Goal: Information Seeking & Learning: Learn about a topic

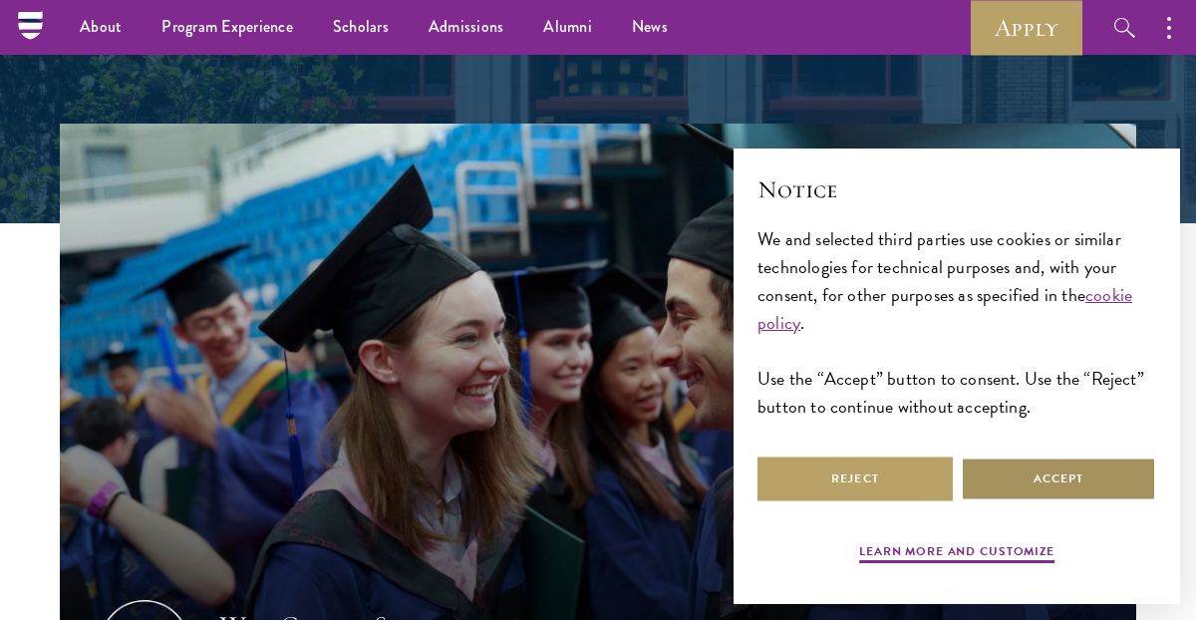
click at [1033, 489] on button "Accept" at bounding box center [1058, 479] width 195 height 45
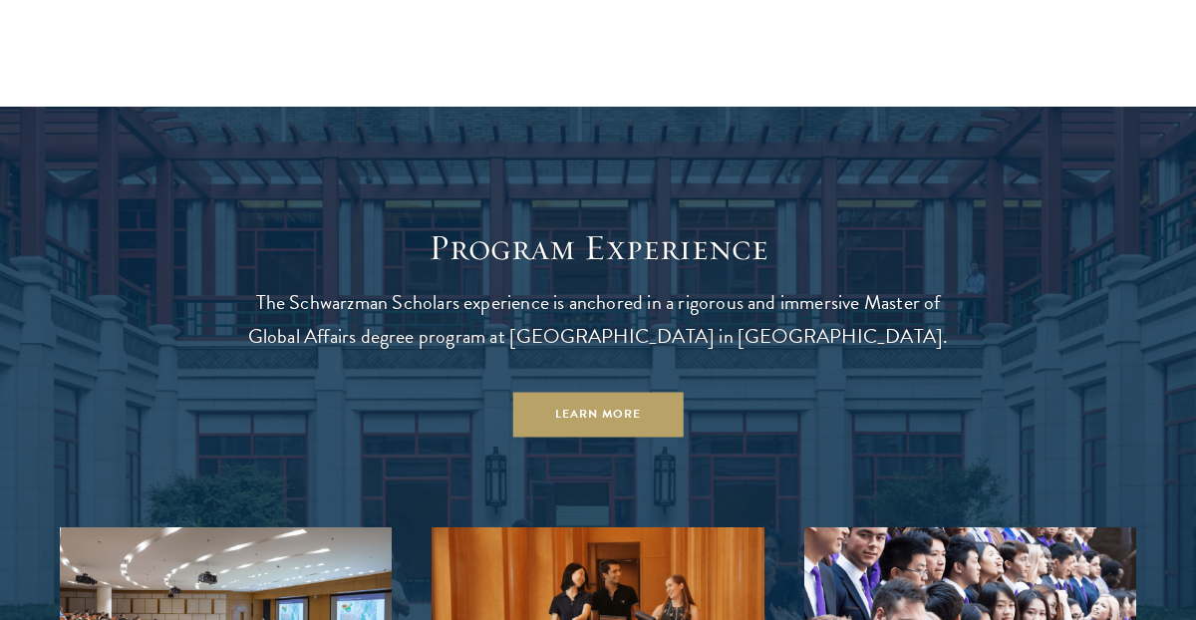
scroll to position [1450, 0]
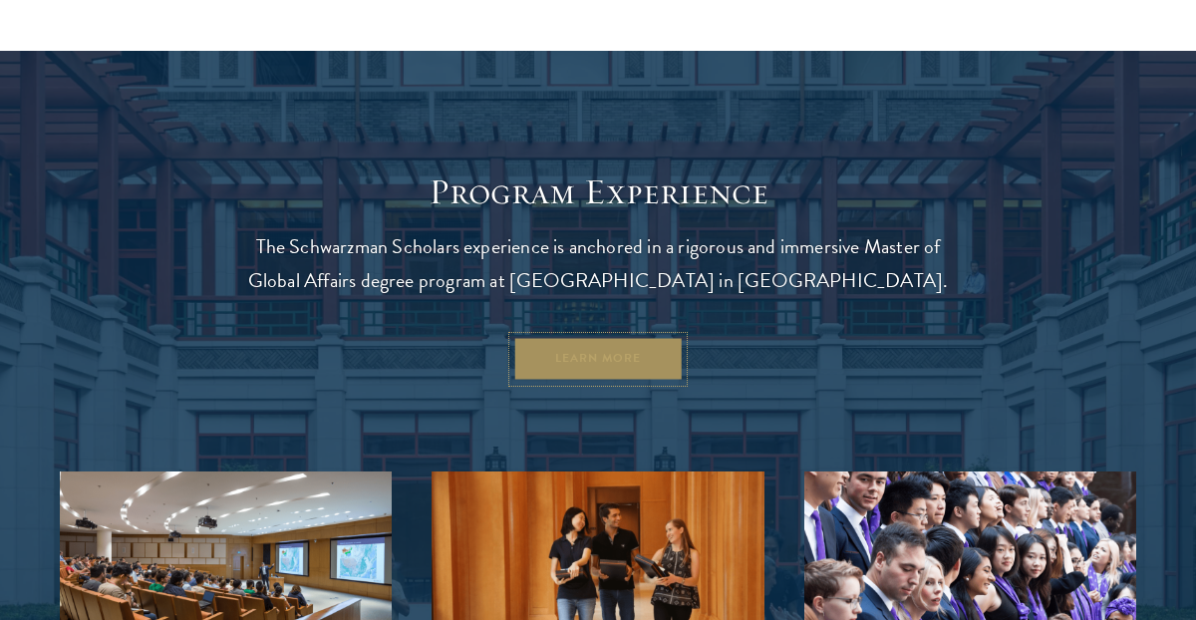
click at [651, 358] on link "Learn More" at bounding box center [598, 359] width 170 height 45
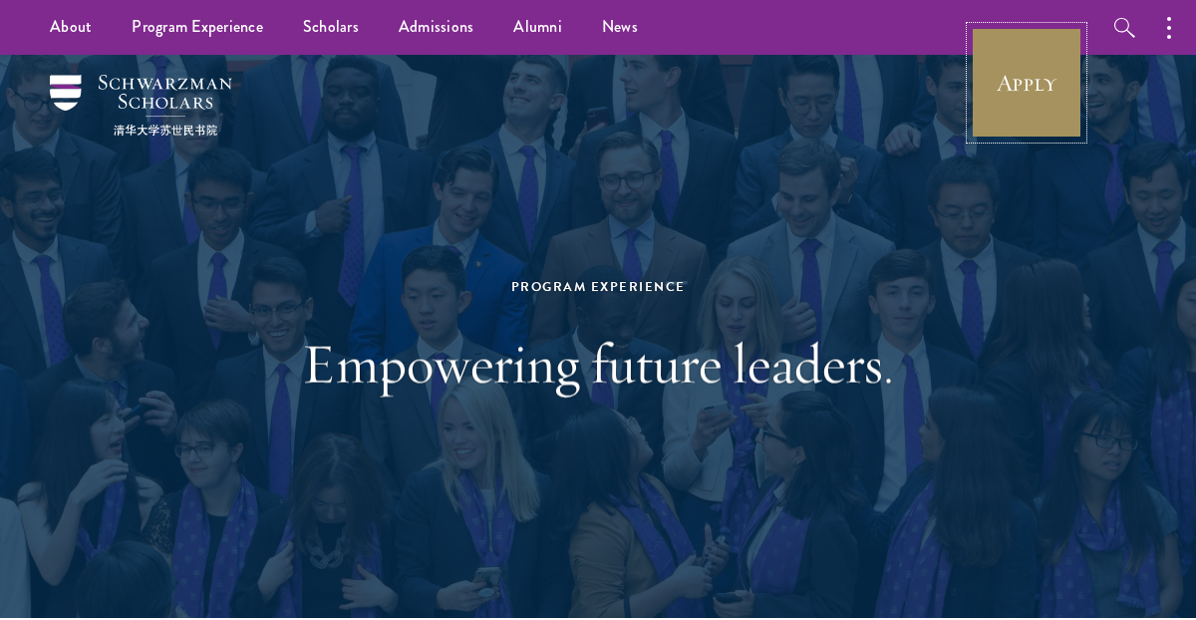
click at [1022, 67] on link "Apply" at bounding box center [1027, 83] width 112 height 112
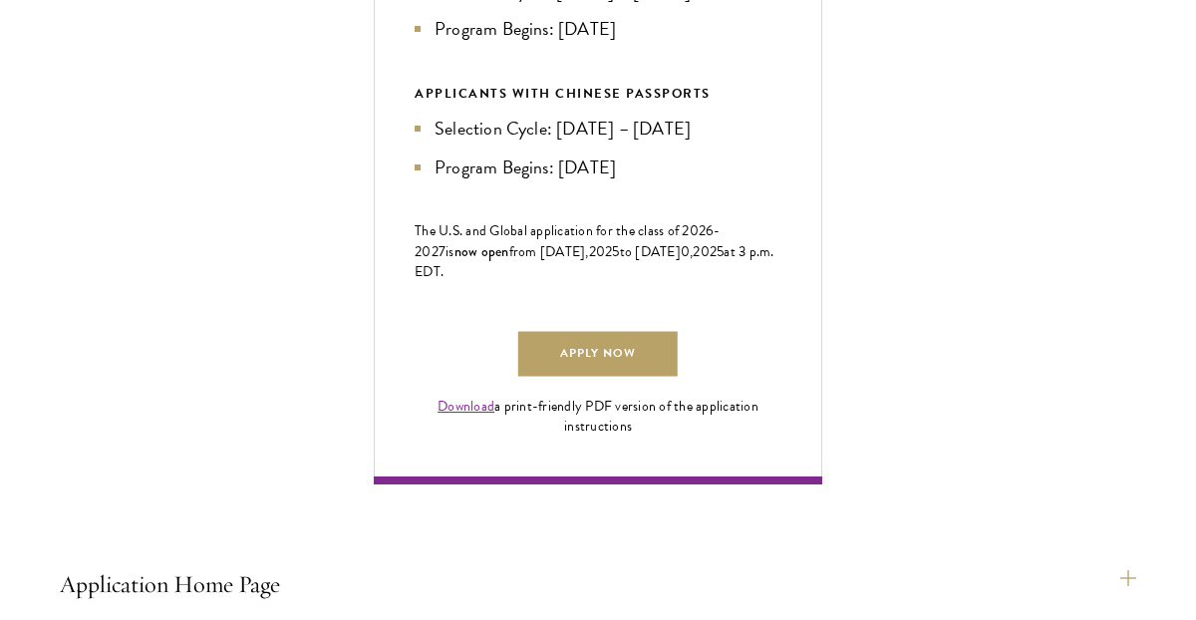
scroll to position [1197, 0]
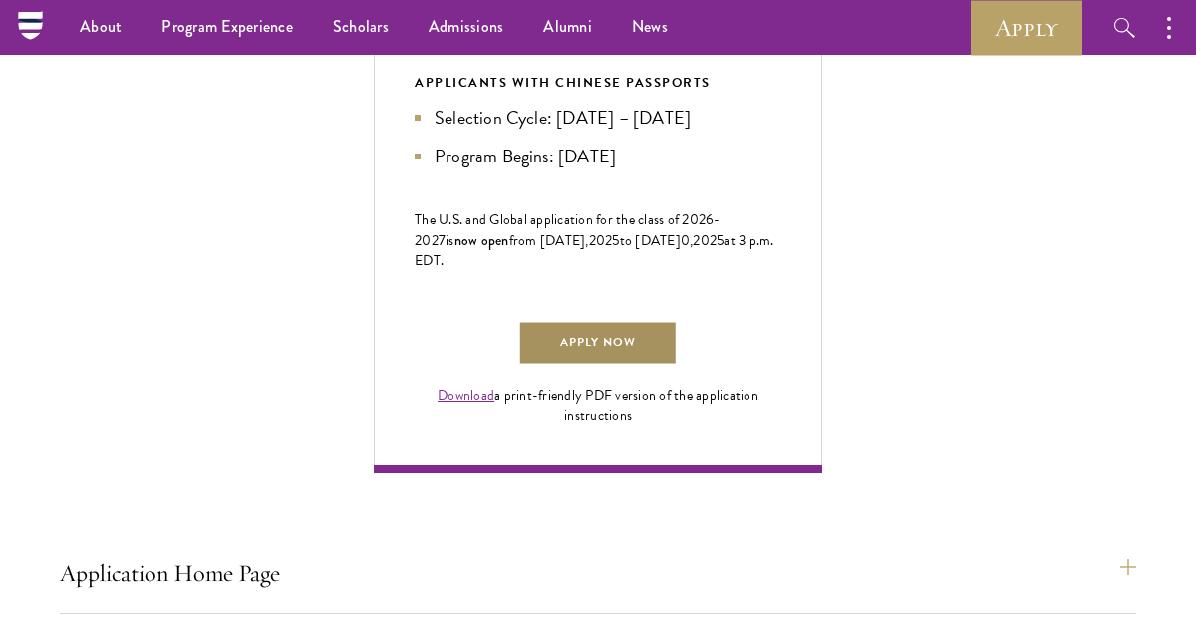
click at [646, 366] on link "Apply Now" at bounding box center [598, 343] width 160 height 45
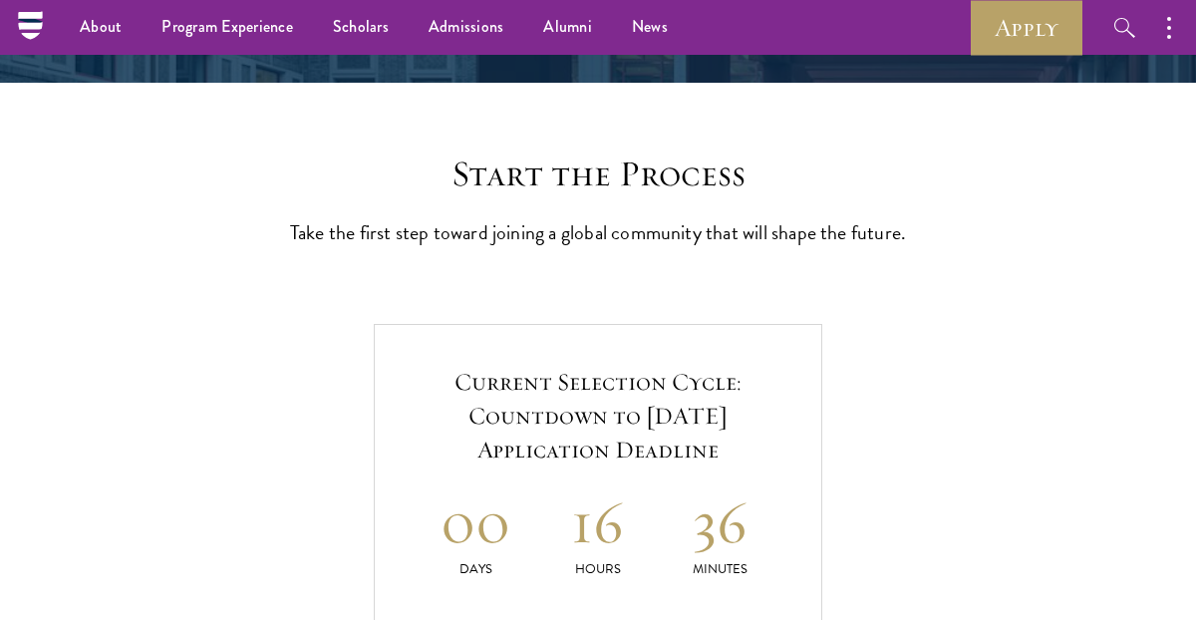
scroll to position [0, 0]
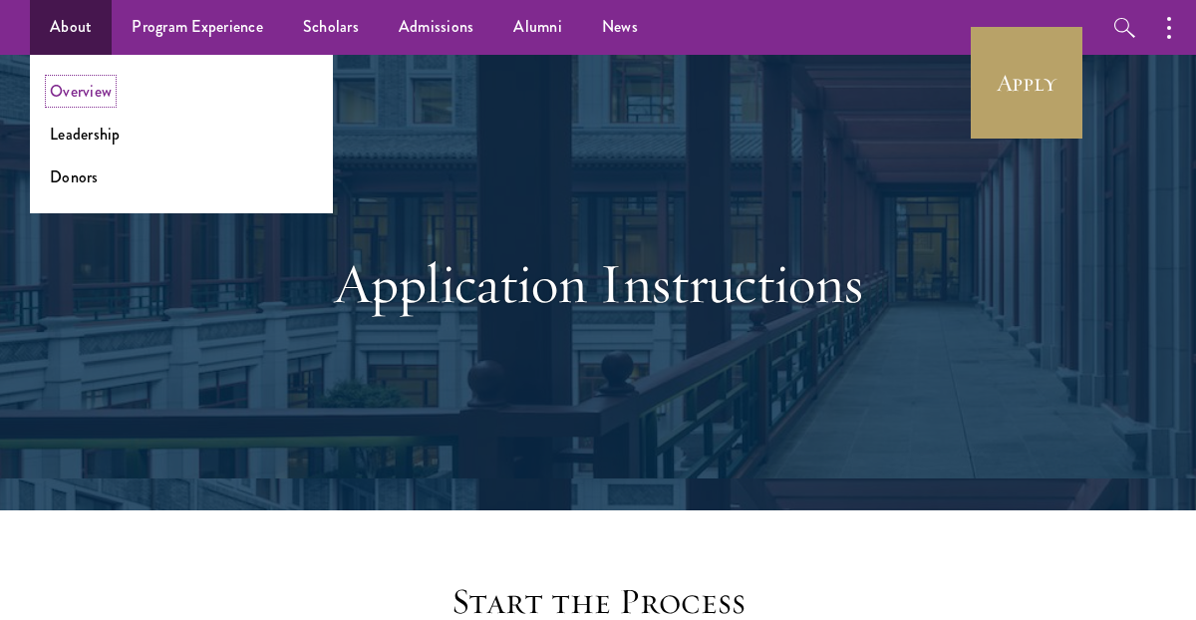
click at [83, 91] on link "Overview" at bounding box center [81, 91] width 62 height 23
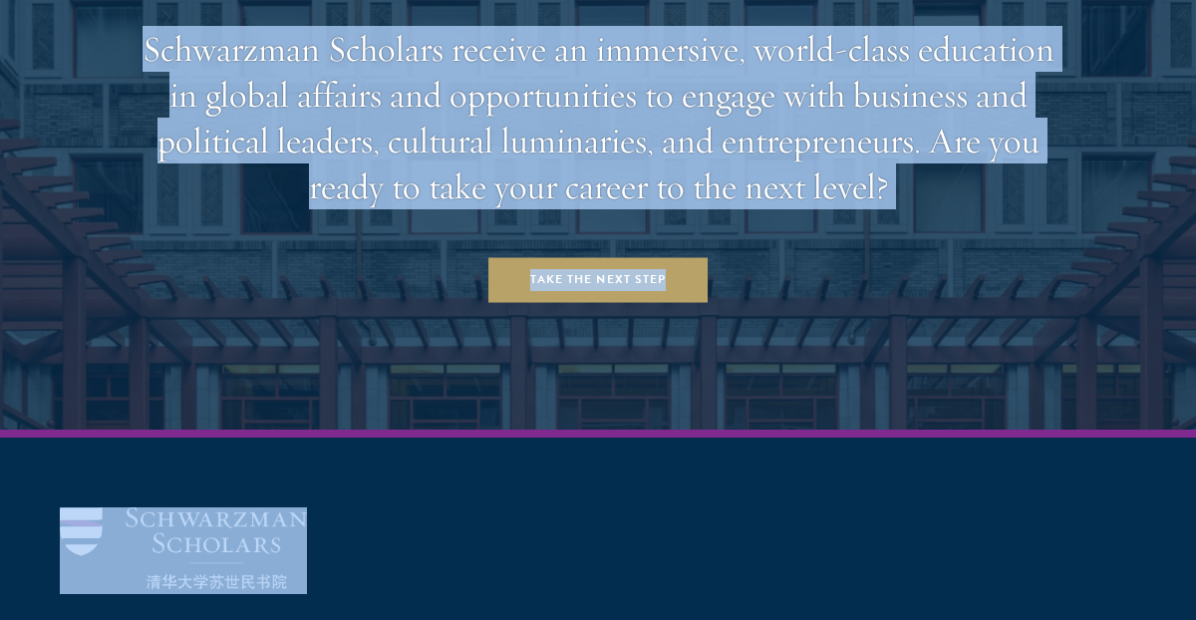
scroll to position [8343, 0]
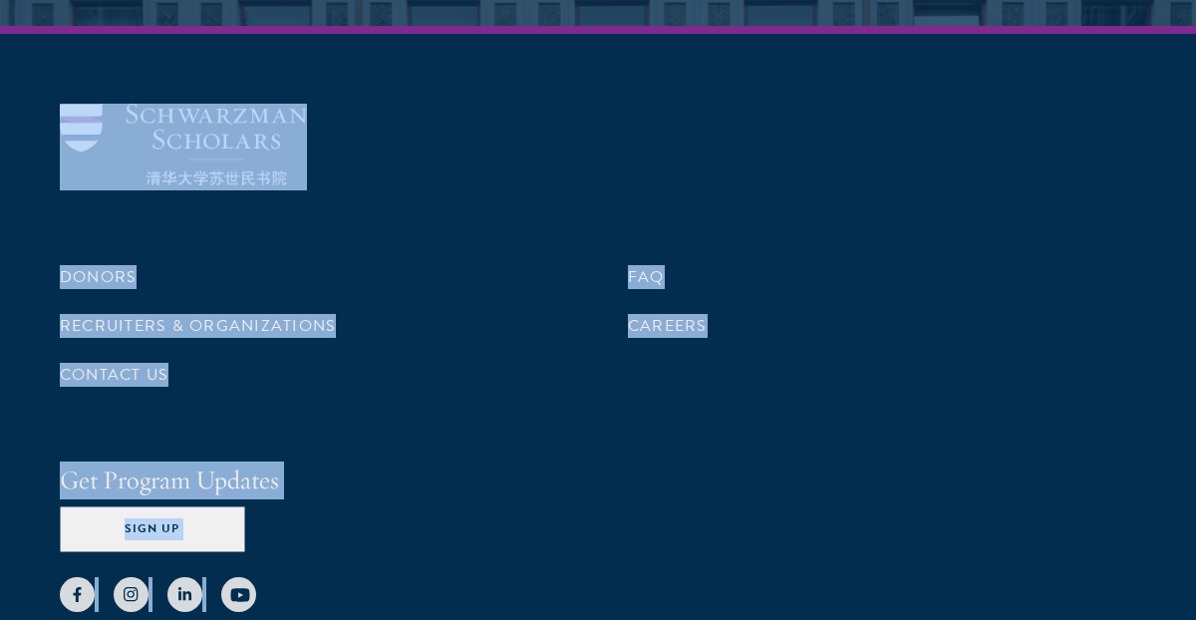
drag, startPoint x: 311, startPoint y: 261, endPoint x: 606, endPoint y: 678, distance: 510.7
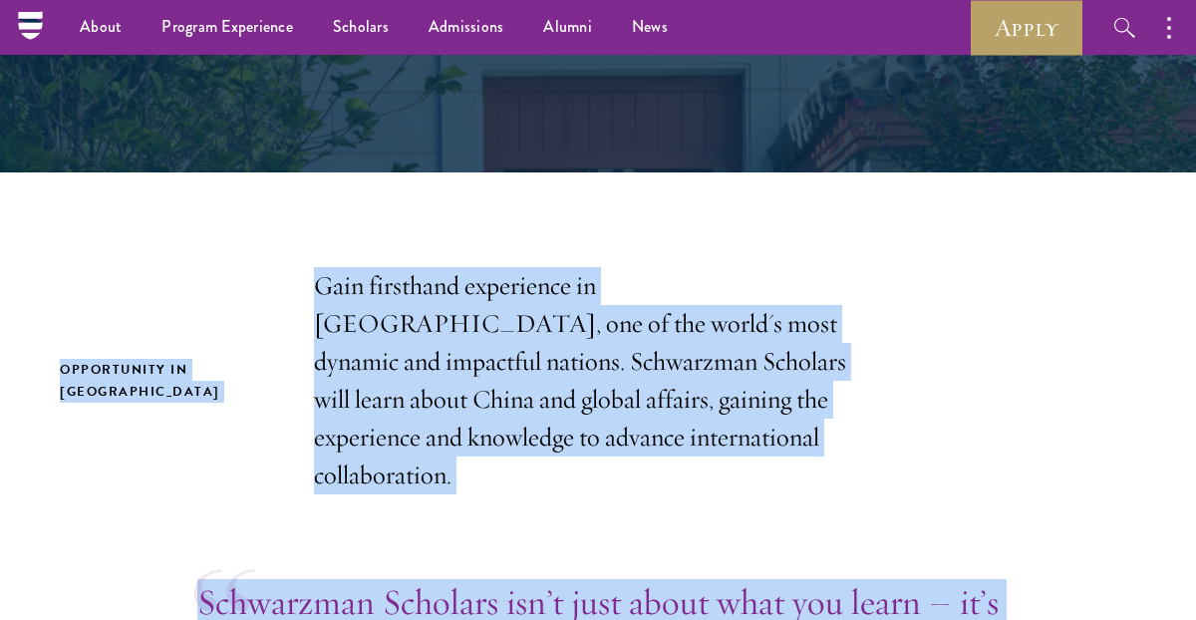
scroll to position [0, 0]
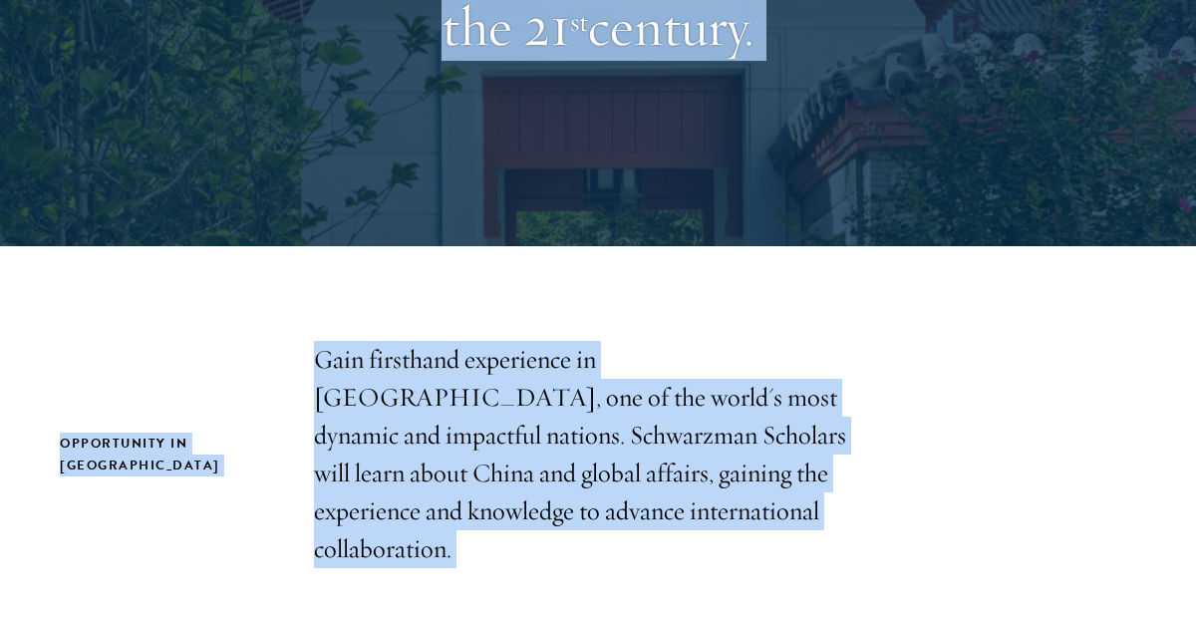
click at [423, 414] on p "Gain firsthand experience in China, one of the world's most dynamic and impactf…" at bounding box center [598, 454] width 568 height 227
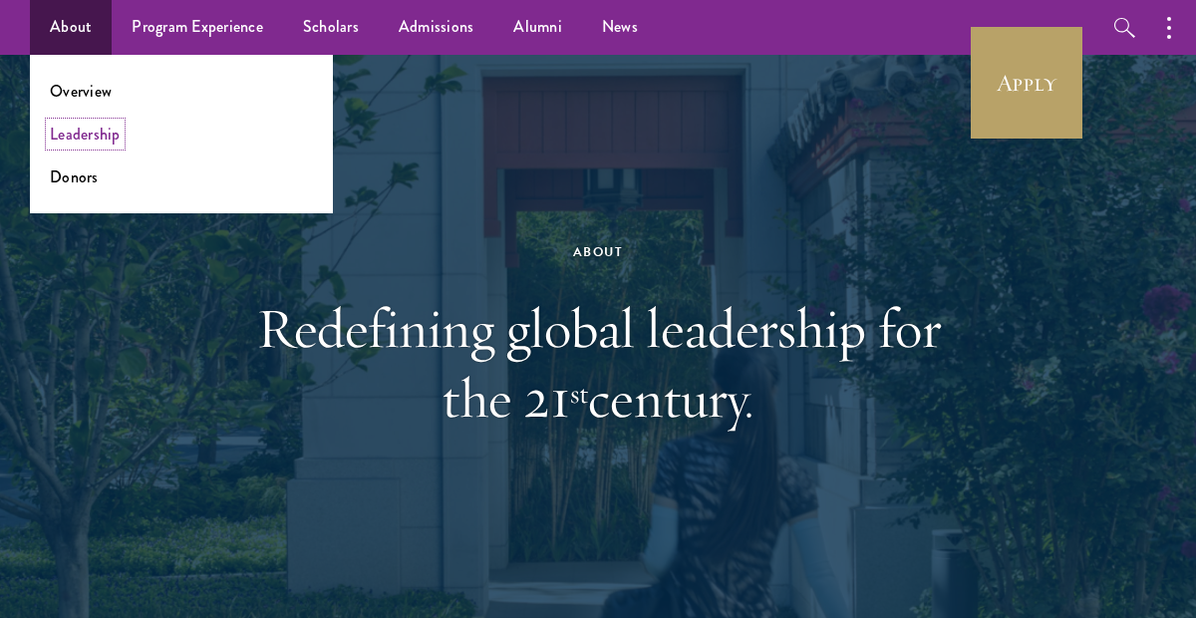
click at [93, 132] on link "Leadership" at bounding box center [85, 134] width 71 height 23
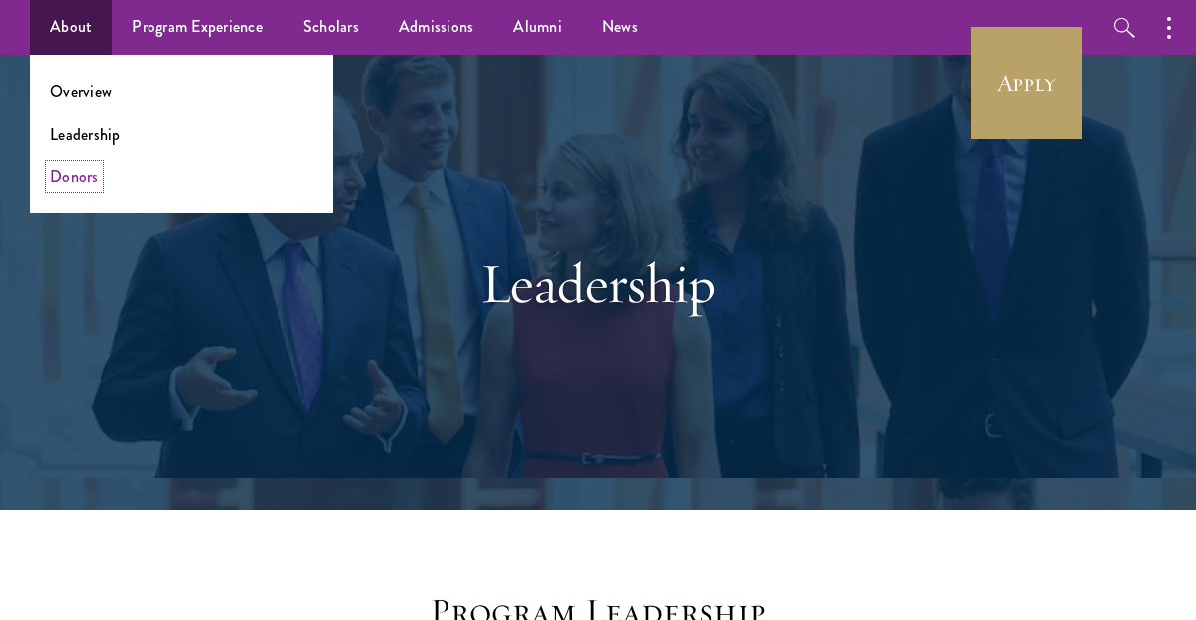
click at [93, 176] on link "Donors" at bounding box center [74, 177] width 49 height 23
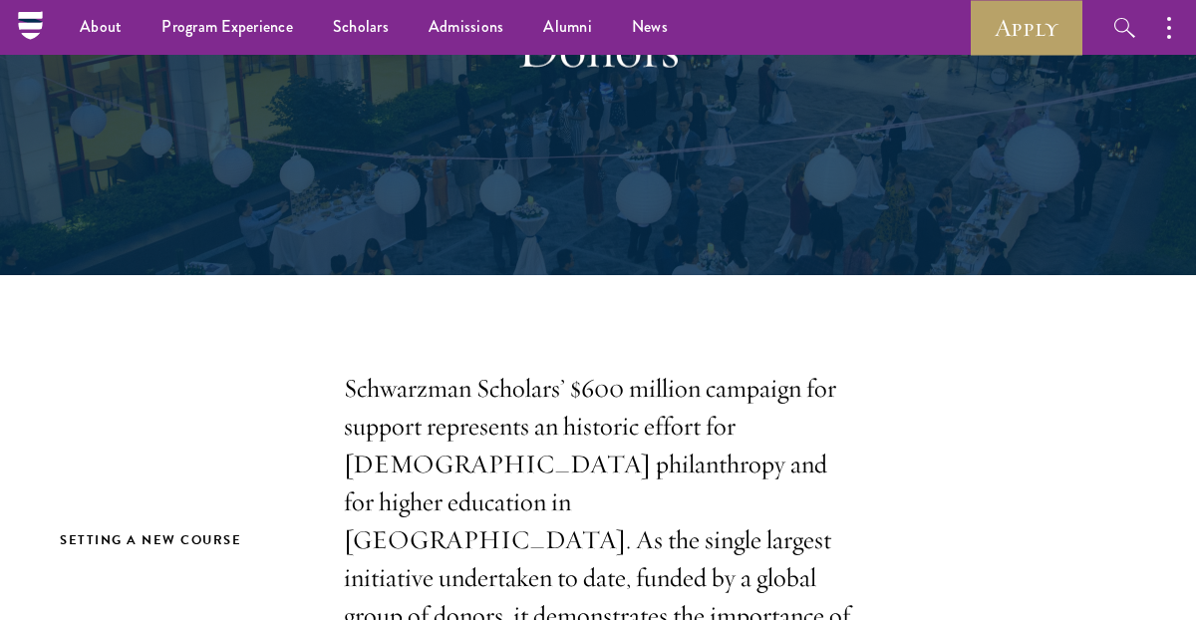
scroll to position [48, 0]
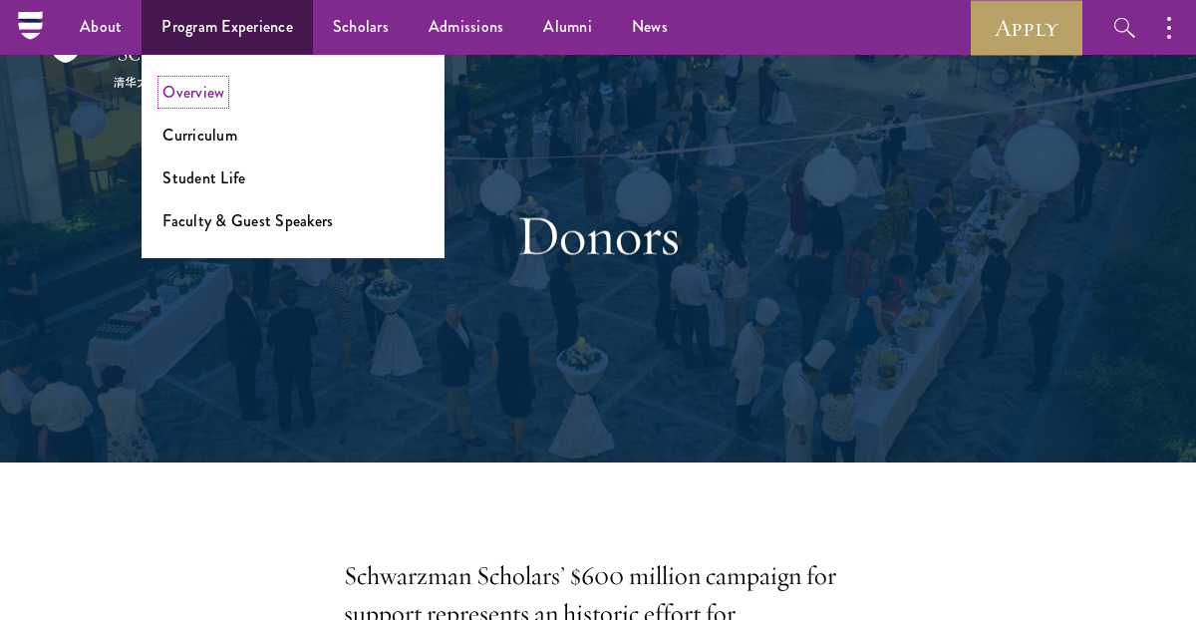
click at [222, 89] on li "Overview" at bounding box center [293, 92] width 261 height 23
click at [204, 88] on link "Overview" at bounding box center [194, 92] width 62 height 23
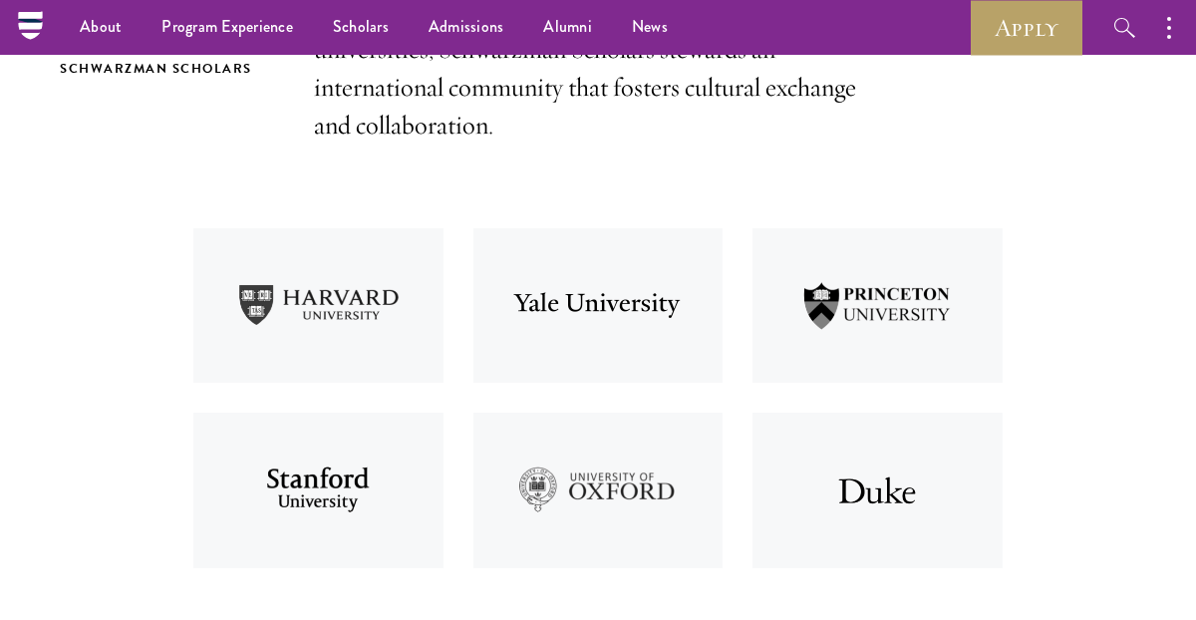
scroll to position [521, 0]
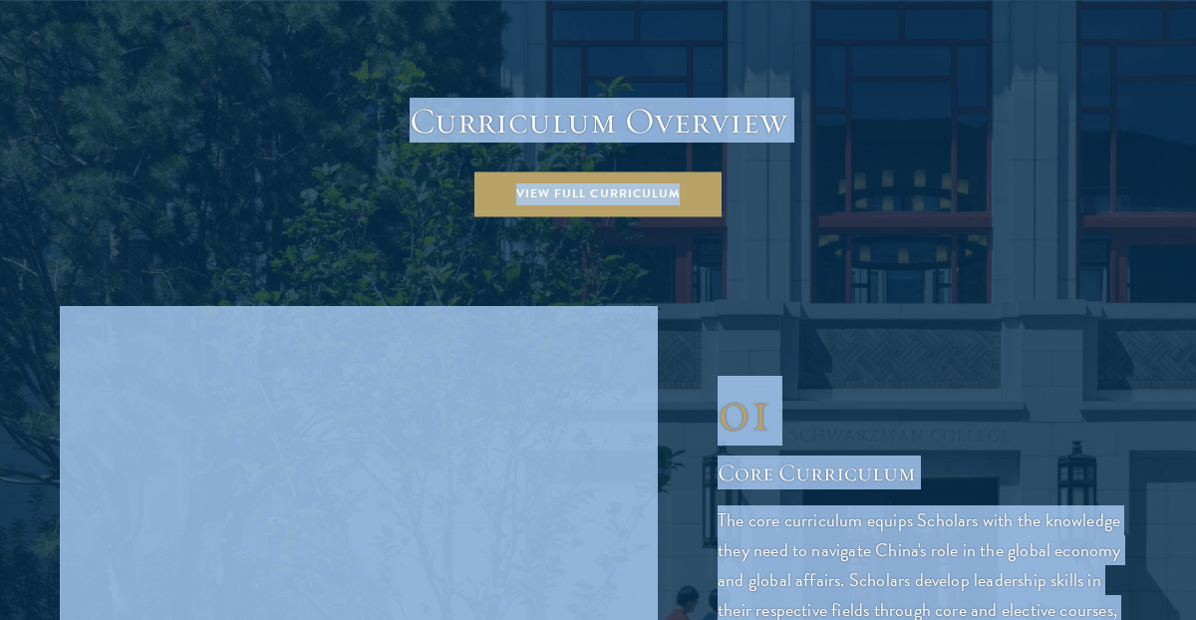
drag, startPoint x: 166, startPoint y: 204, endPoint x: 579, endPoint y: 546, distance: 536.8
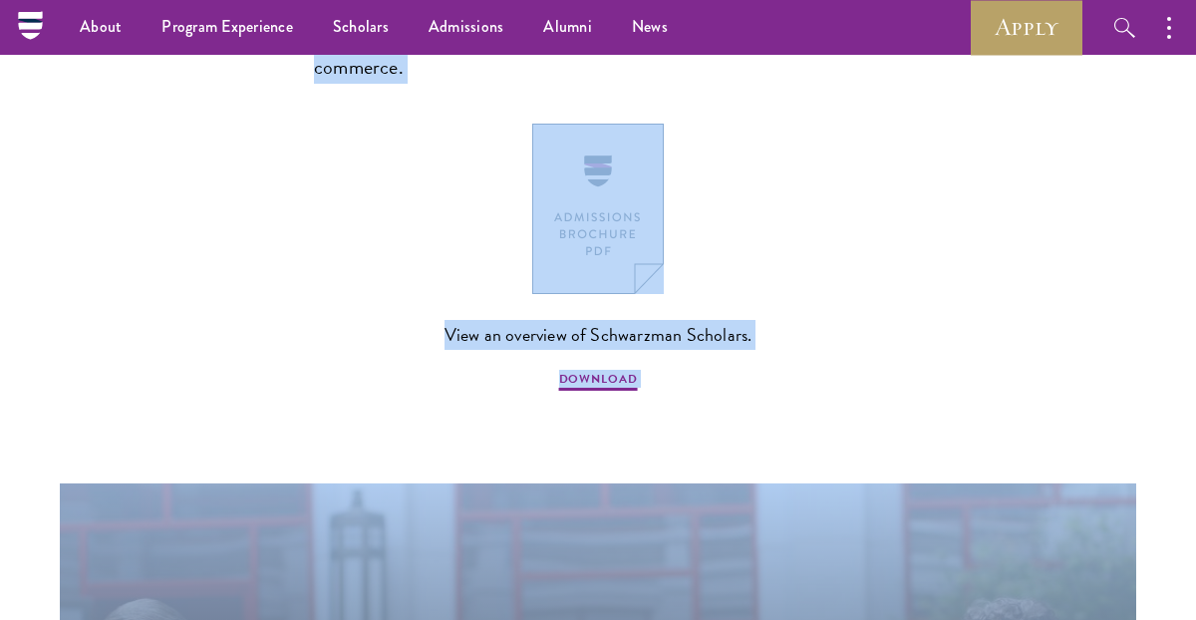
scroll to position [1492, 0]
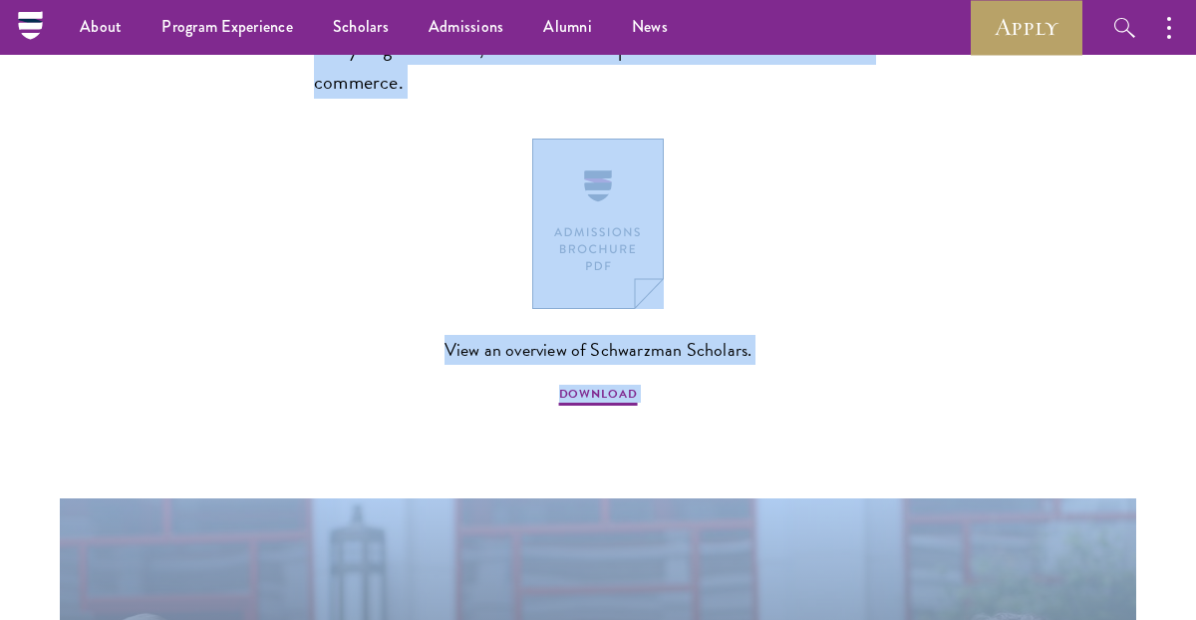
click at [623, 419] on section "Schwarzman Scholars Designed in collaboration with world-leading universities, …" at bounding box center [598, 164] width 1196 height 1887
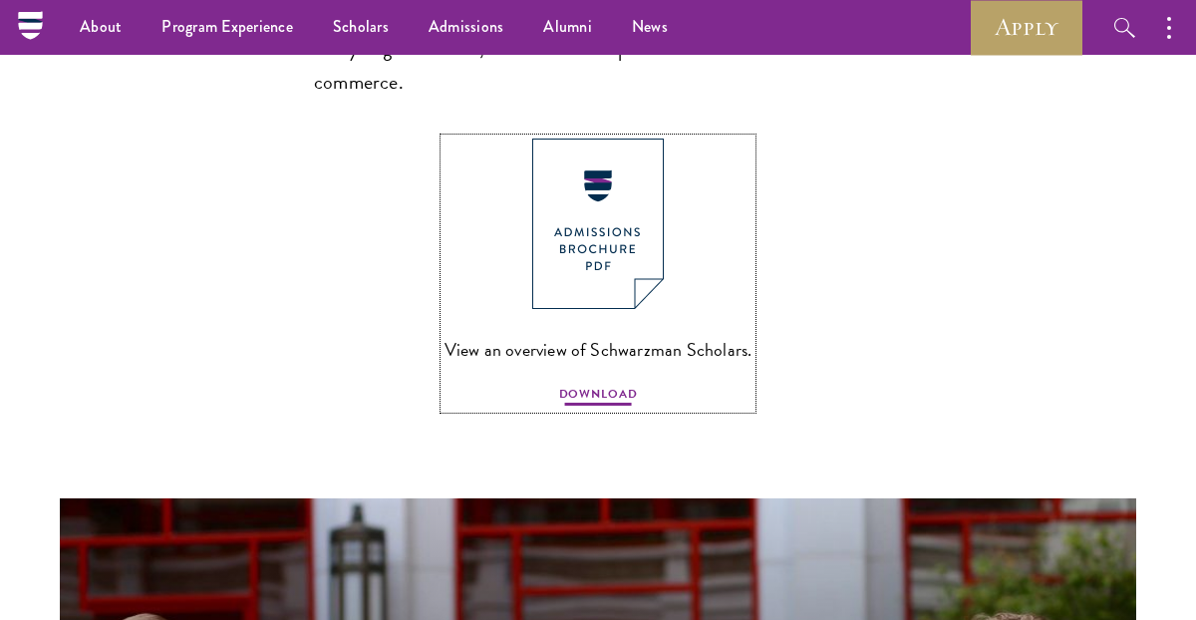
click at [601, 385] on span "DOWNLOAD" at bounding box center [598, 397] width 79 height 24
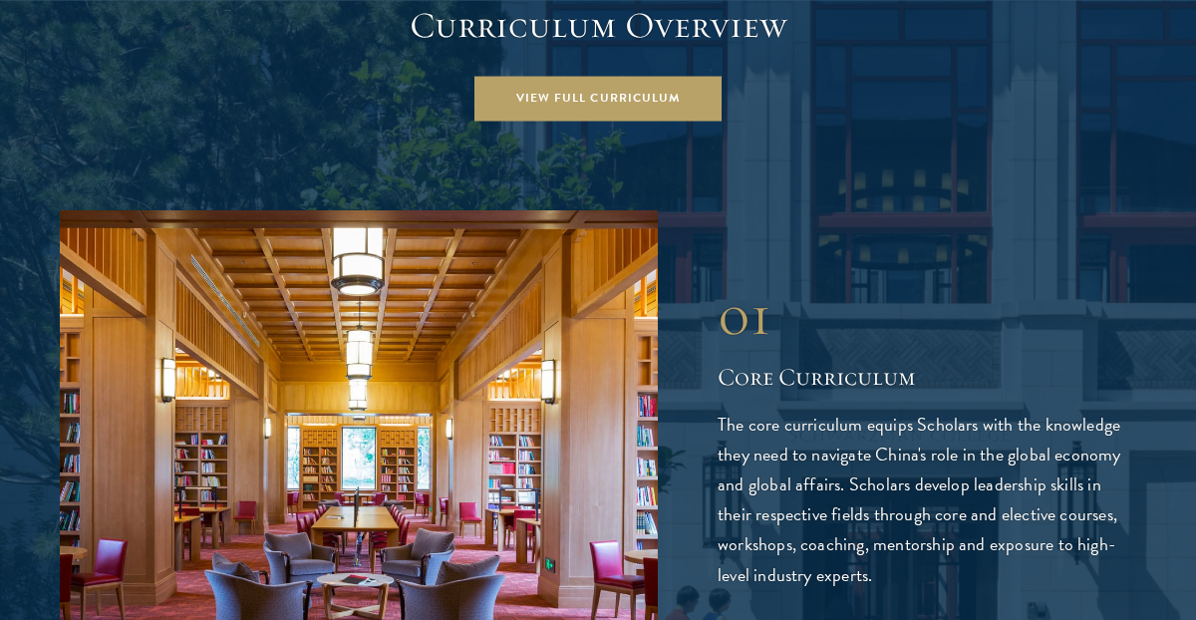
scroll to position [2836, 0]
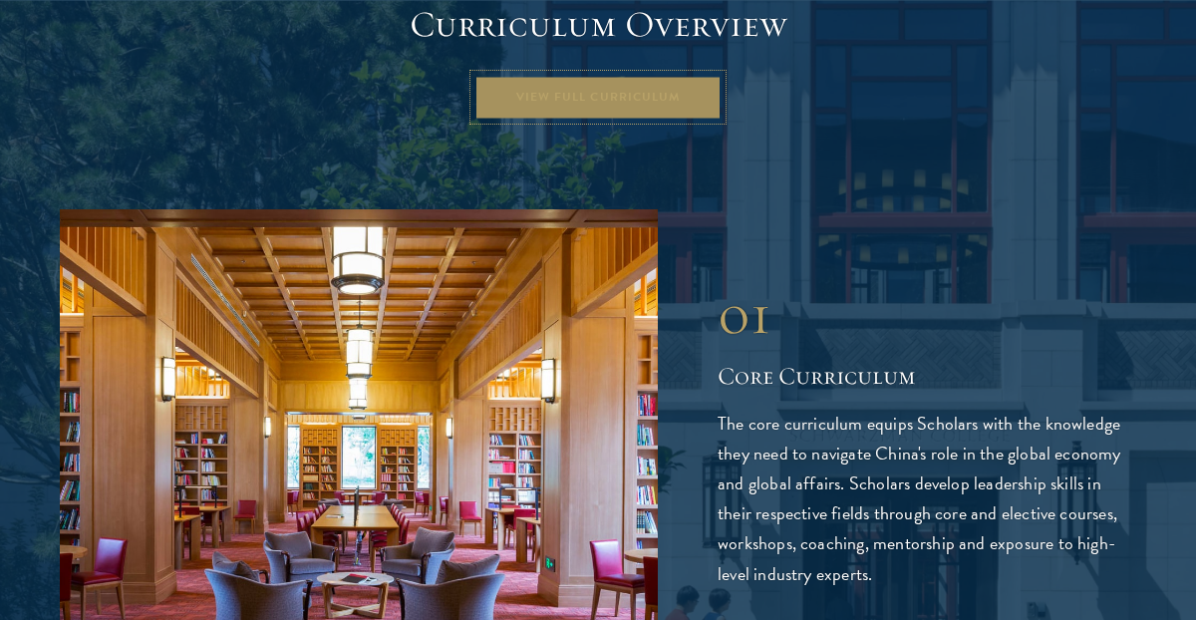
click at [667, 75] on link "View Full Curriculum" at bounding box center [598, 97] width 247 height 45
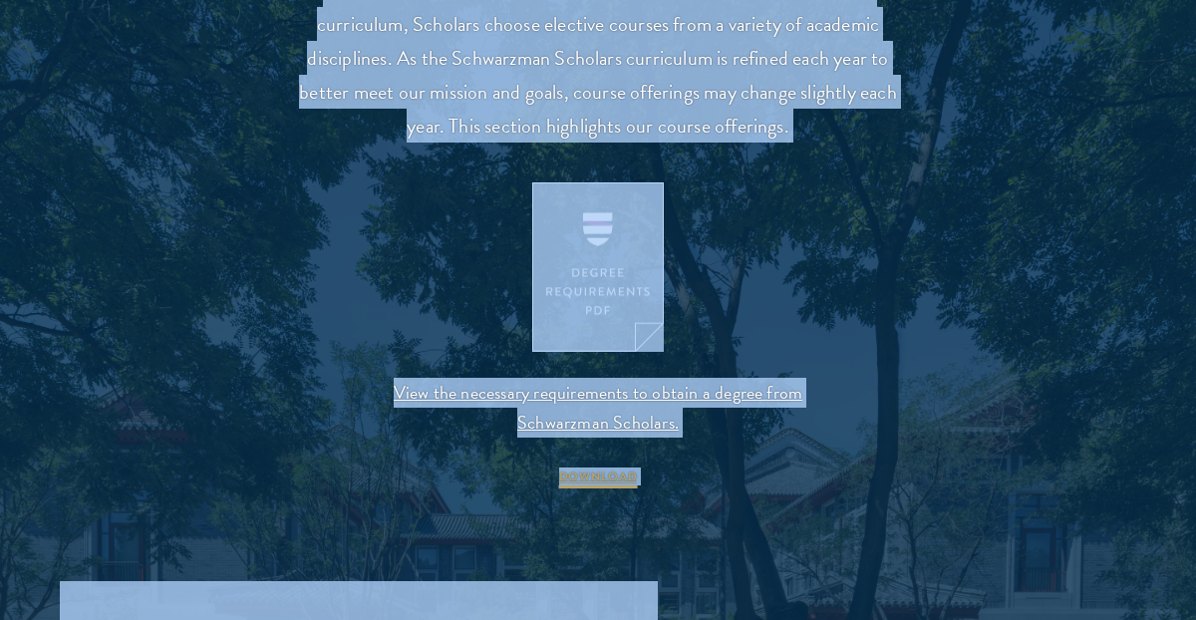
scroll to position [2367, 0]
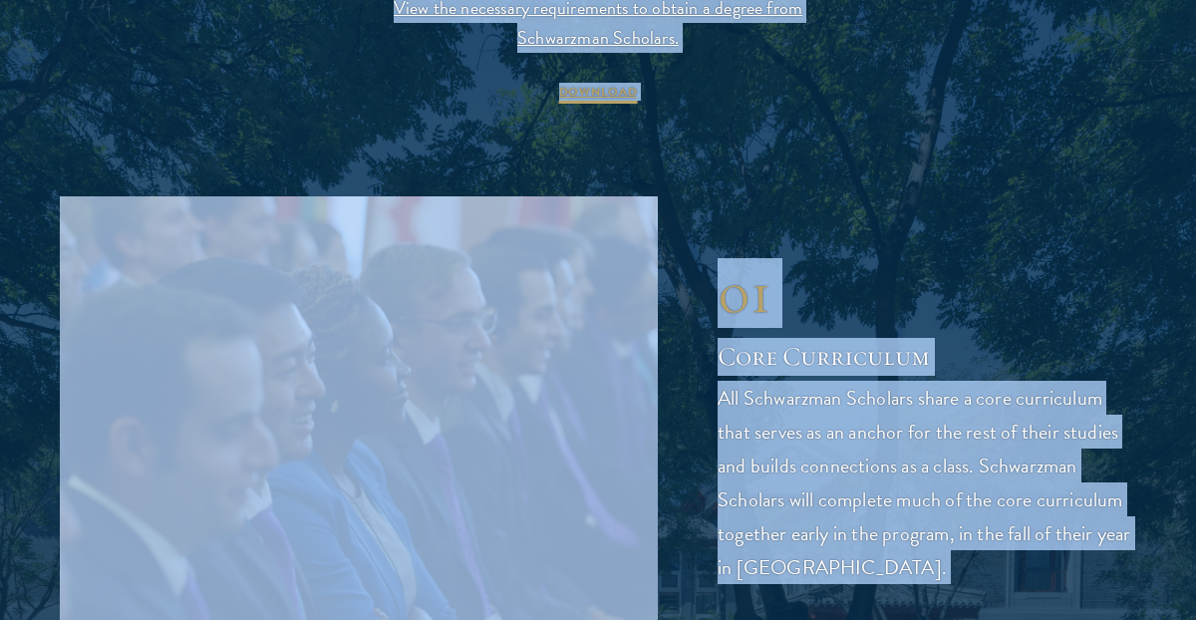
drag, startPoint x: 245, startPoint y: 69, endPoint x: 549, endPoint y: 276, distance: 368.1
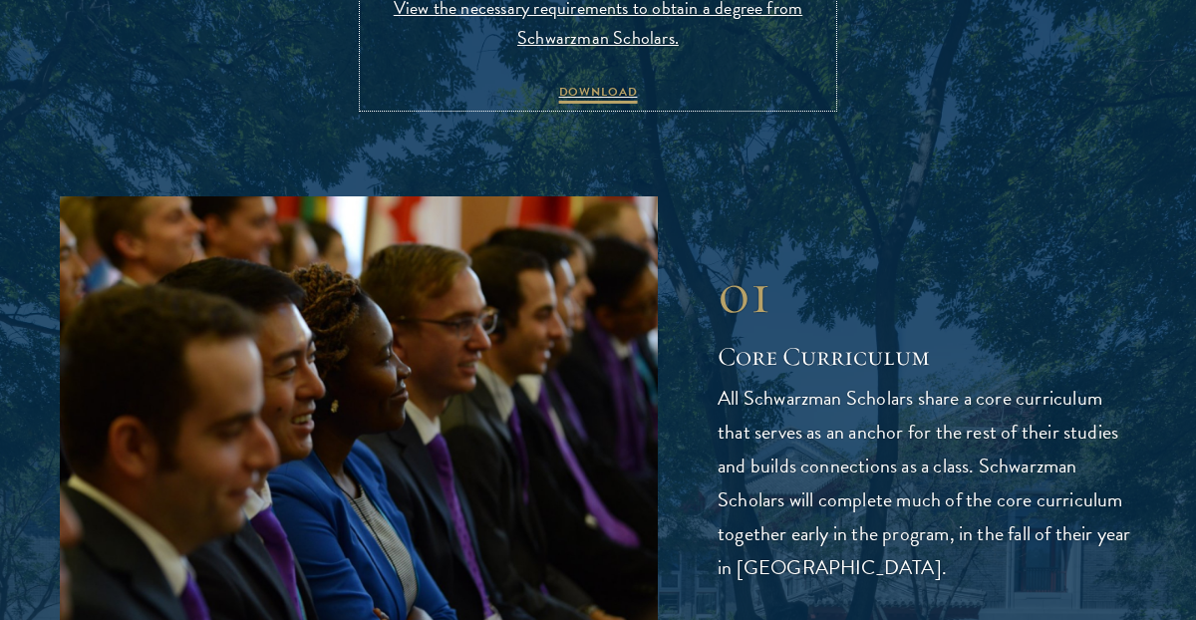
click at [608, 99] on span "DOWNLOAD" at bounding box center [598, 95] width 79 height 24
click at [621, 94] on span "DOWNLOAD" at bounding box center [598, 95] width 79 height 24
click at [631, 93] on span "DOWNLOAD" at bounding box center [598, 95] width 79 height 24
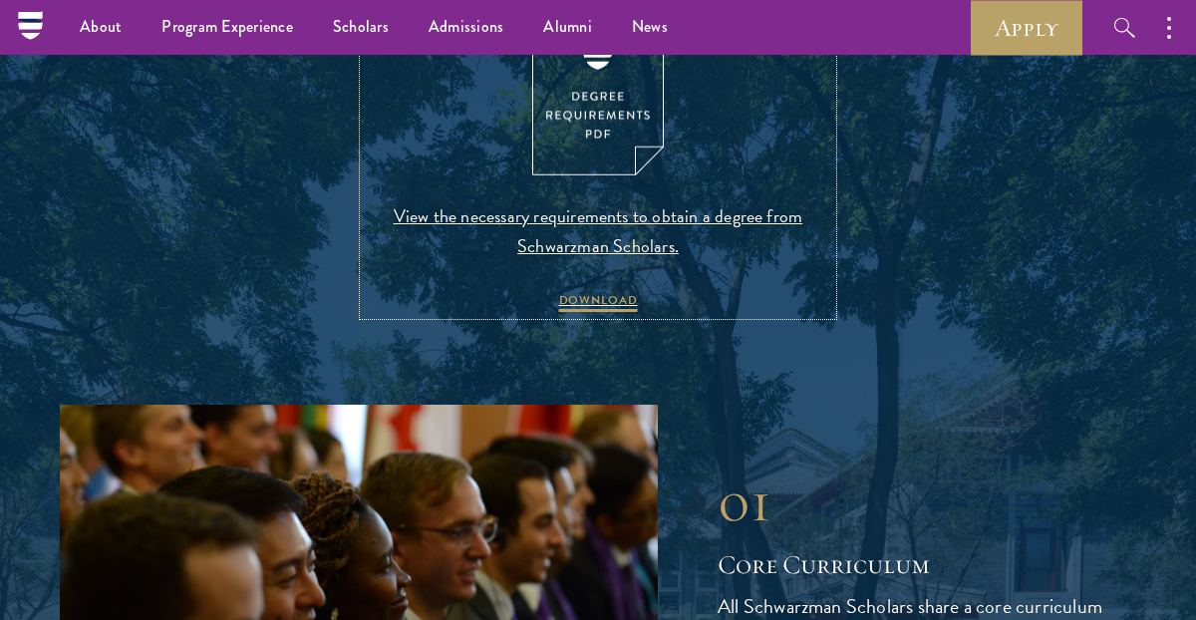
scroll to position [2102, 0]
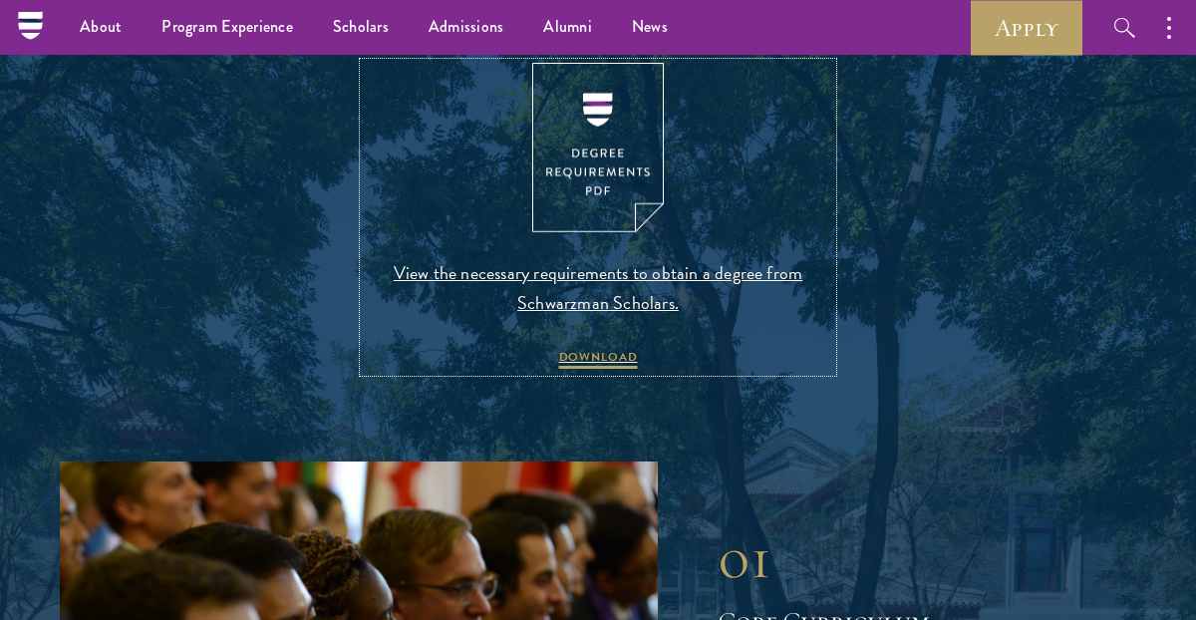
click at [774, 220] on link "View the necessary requirements to obtain a degree from Schwarzman Scholars. DO…" at bounding box center [598, 218] width 469 height 310
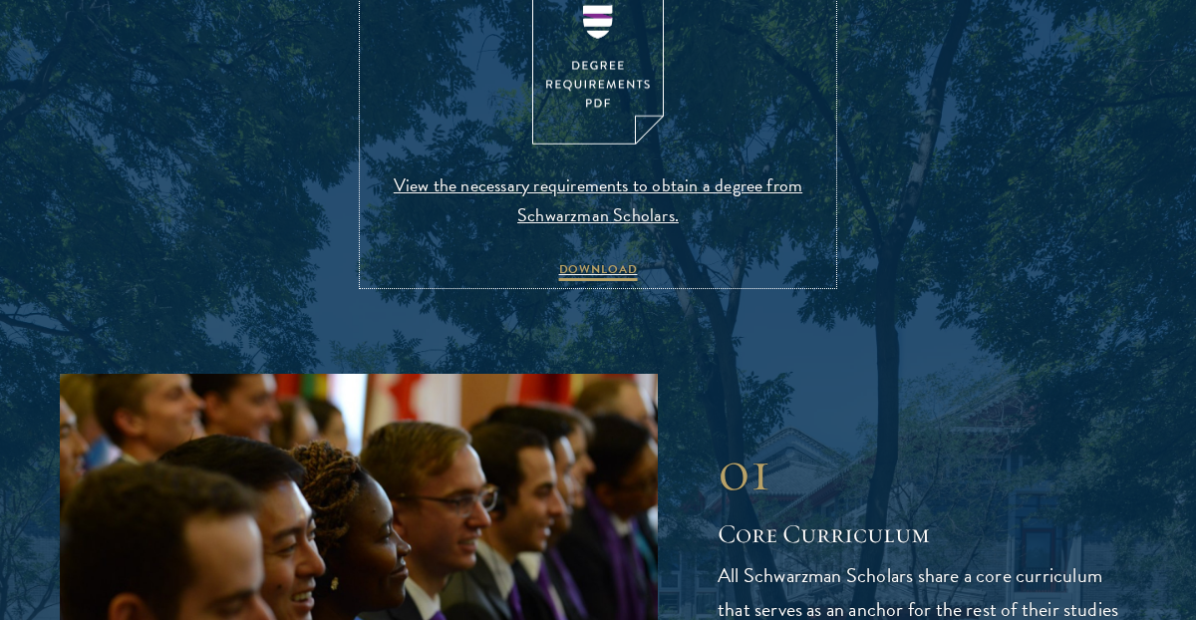
scroll to position [2209, 0]
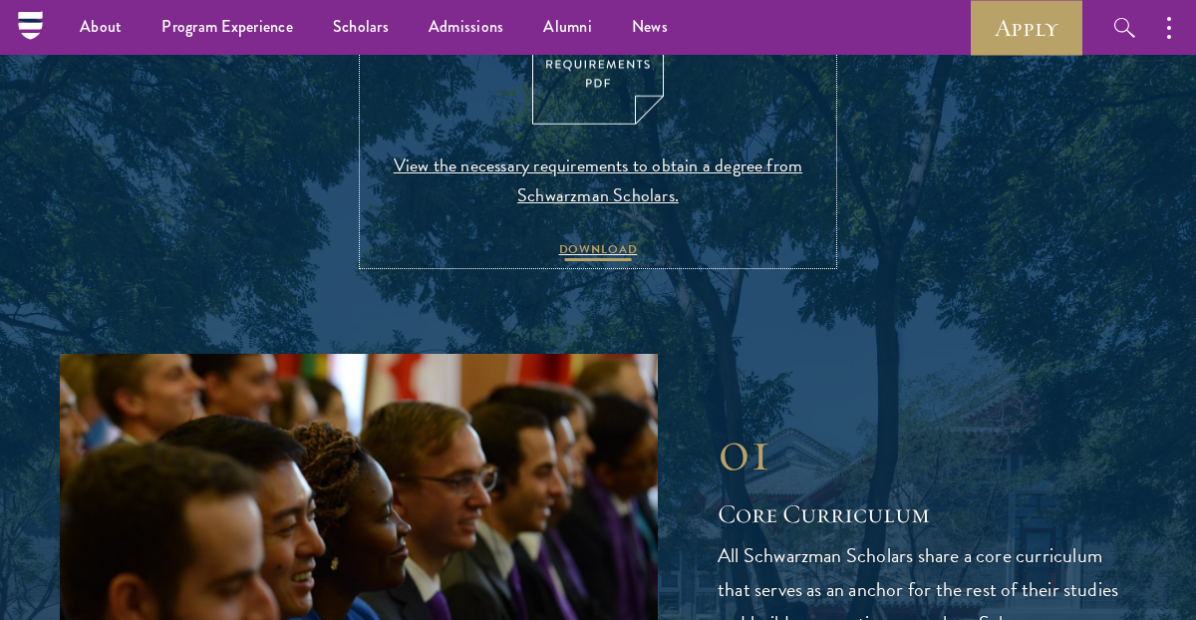
click at [591, 242] on span "DOWNLOAD" at bounding box center [598, 252] width 79 height 24
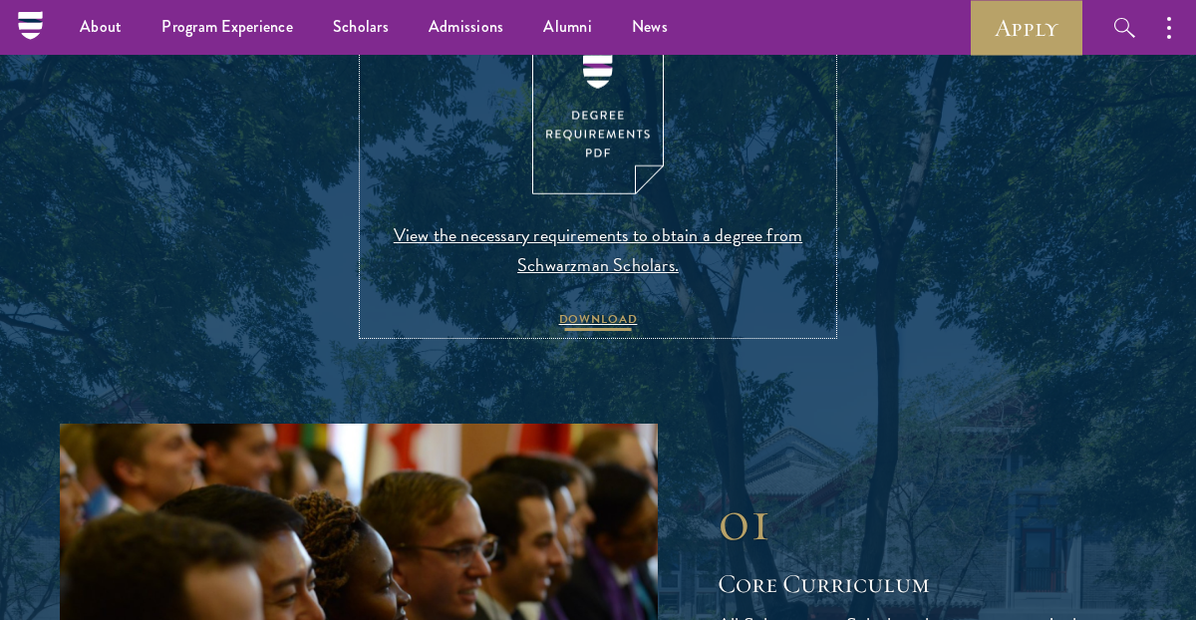
scroll to position [2135, 0]
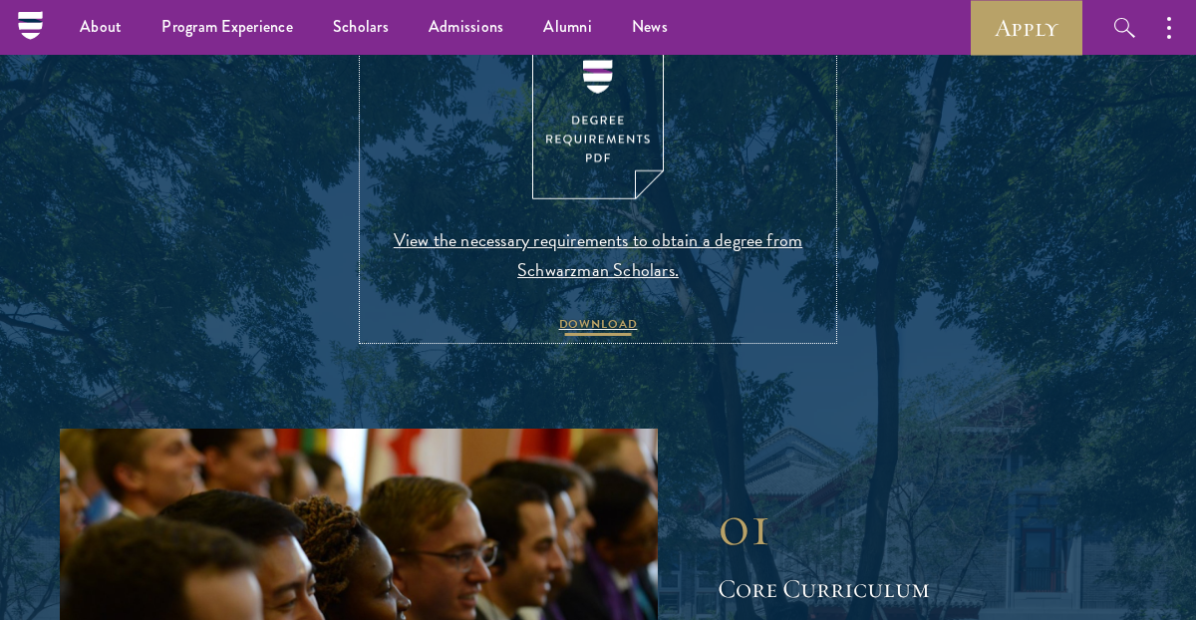
click at [604, 324] on span "DOWNLOAD" at bounding box center [598, 327] width 79 height 24
